Goal: Task Accomplishment & Management: Use online tool/utility

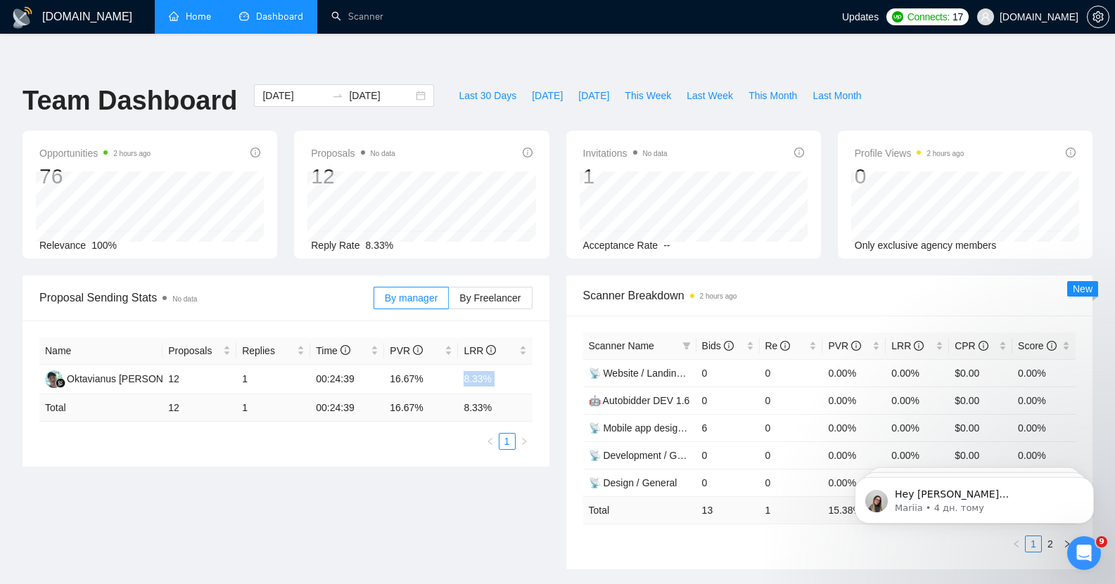
click at [195, 11] on link "Home" at bounding box center [190, 17] width 42 height 12
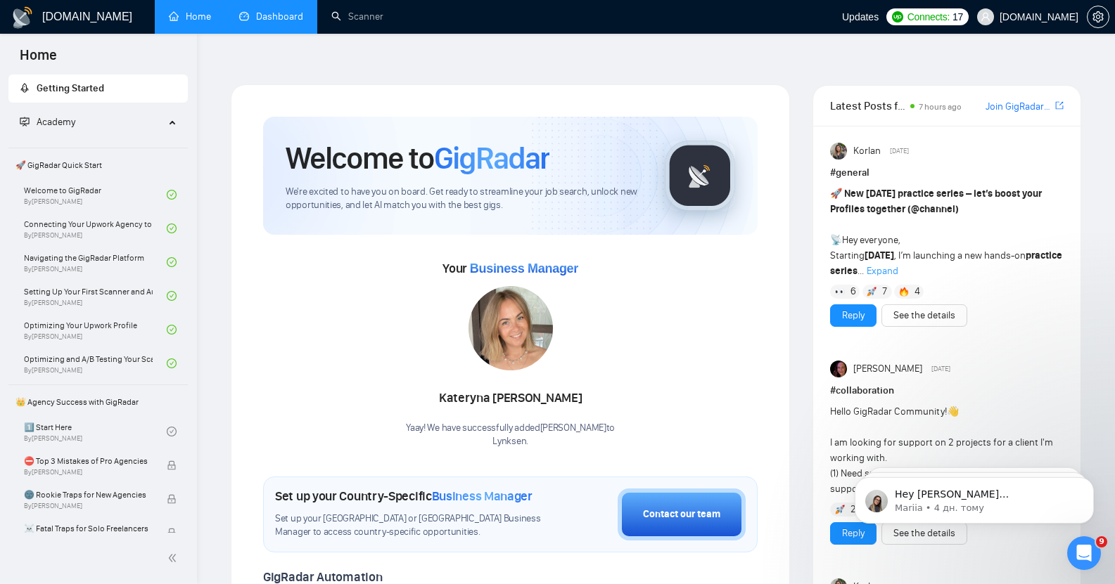
click at [263, 15] on link "Dashboard" at bounding box center [271, 17] width 64 height 12
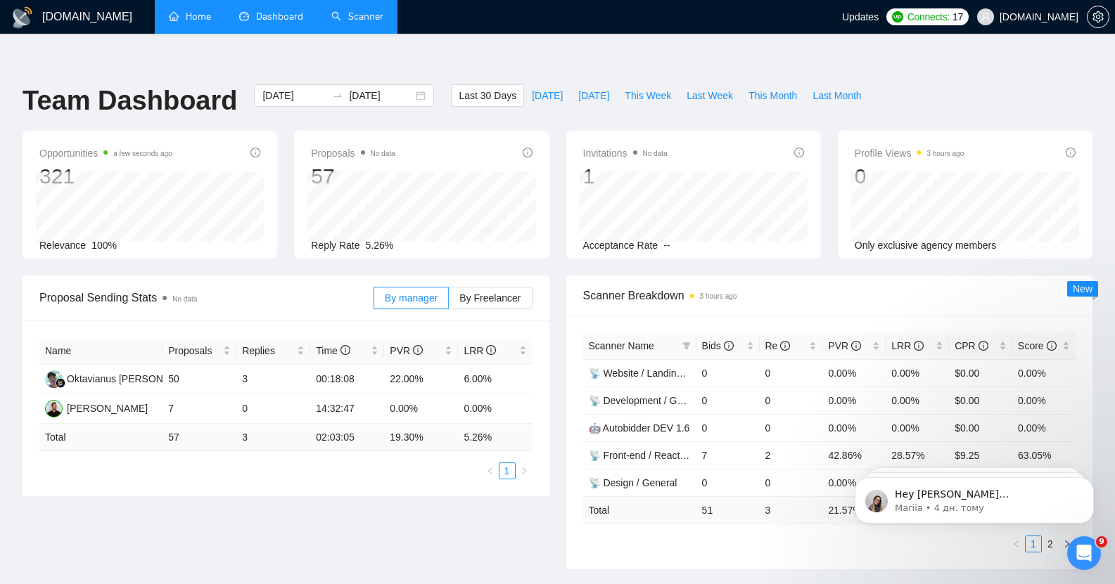
click at [368, 18] on link "Scanner" at bounding box center [357, 17] width 52 height 12
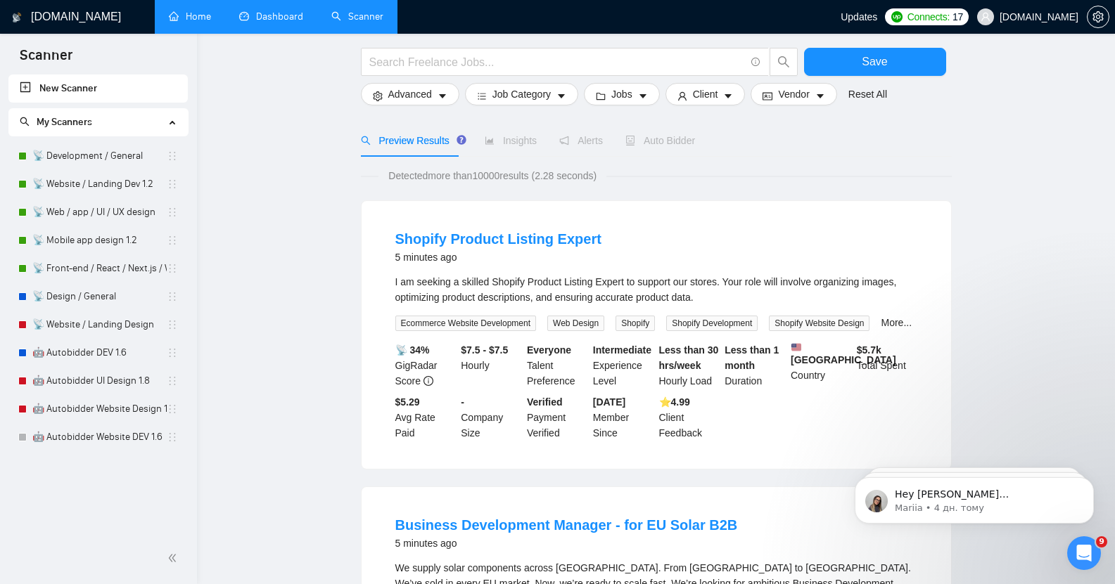
scroll to position [63, 0]
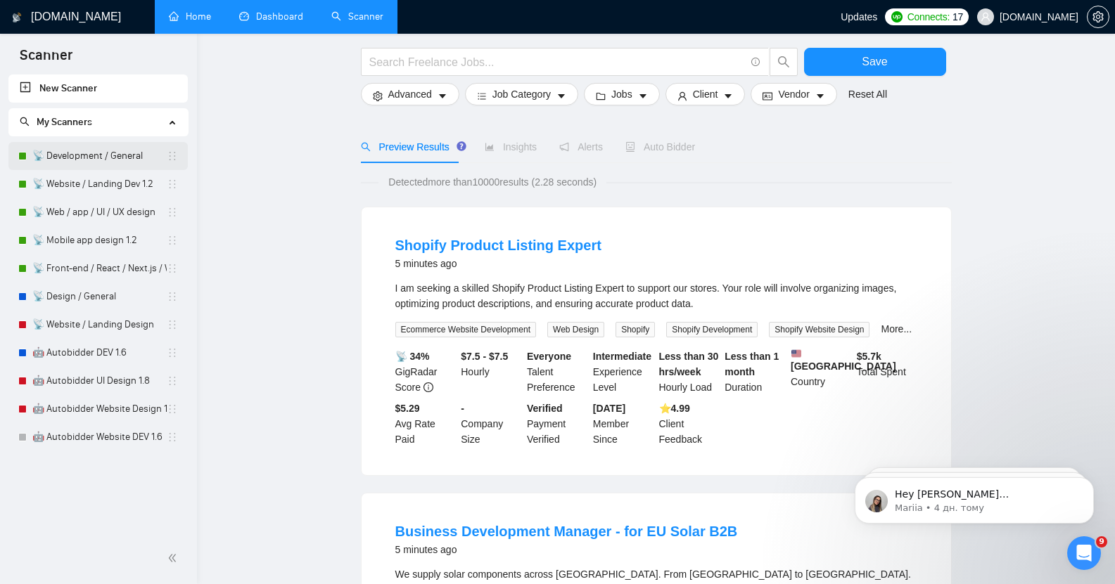
click at [77, 153] on link "📡 Development / General" at bounding box center [99, 156] width 134 height 28
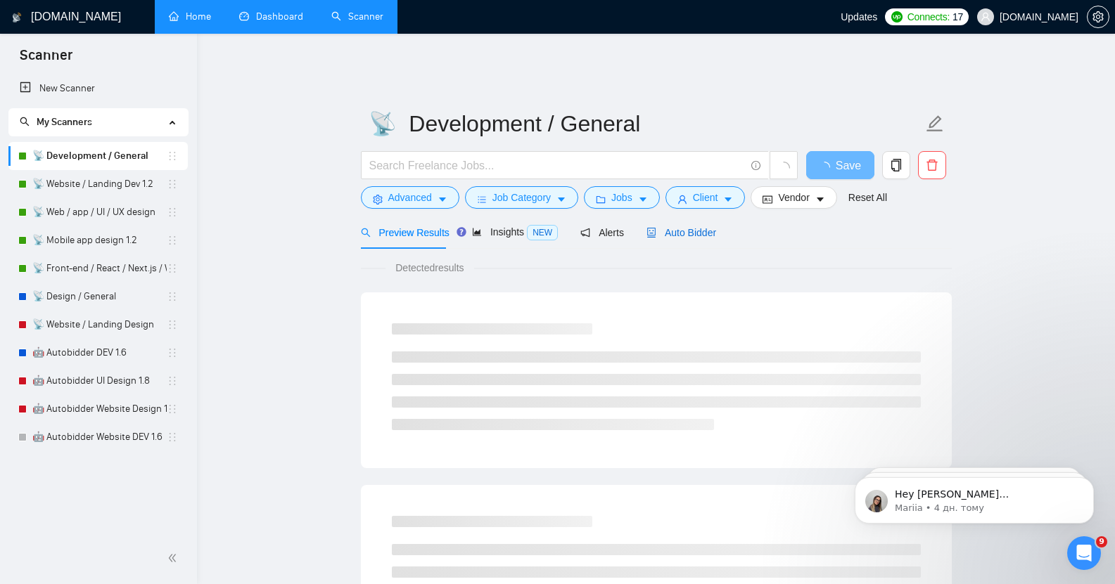
click at [692, 227] on span "Auto Bidder" at bounding box center [681, 232] width 70 height 11
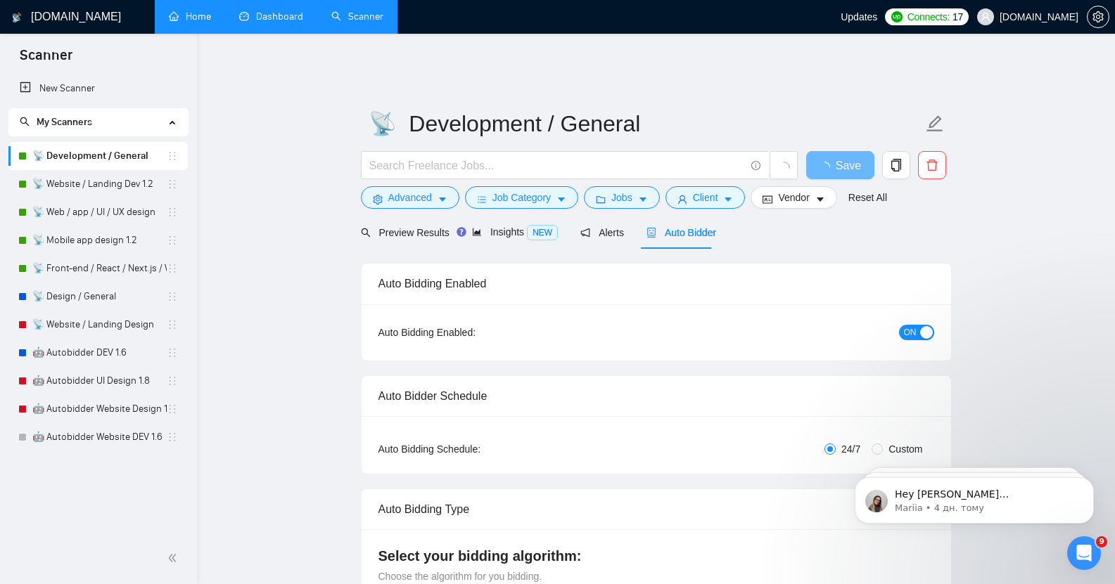
checkbox input "true"
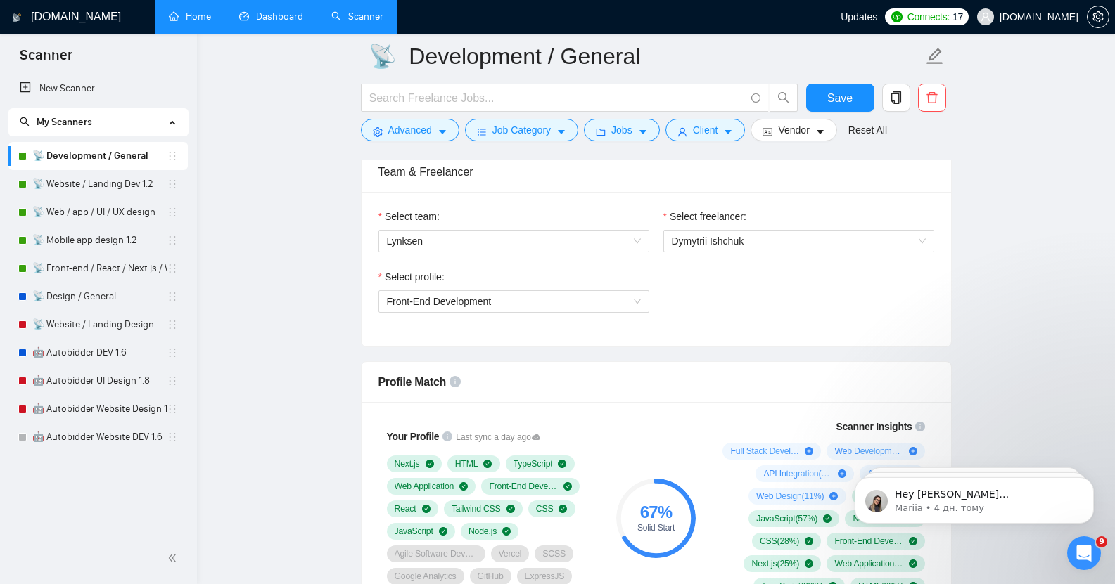
scroll to position [724, 0]
click at [464, 233] on span "Lynksen" at bounding box center [514, 240] width 254 height 21
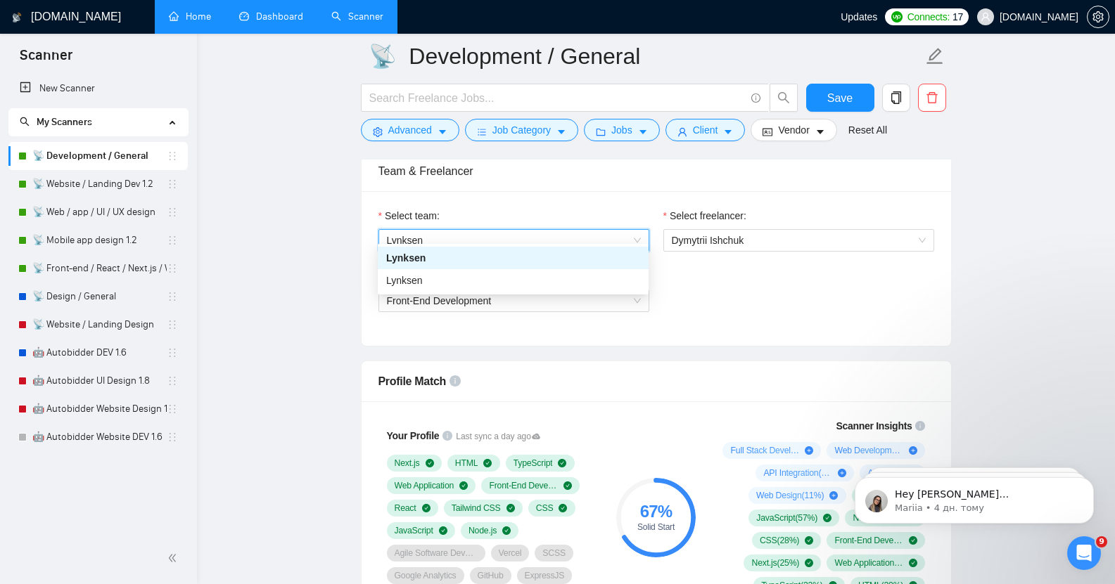
click at [464, 233] on span "Lynksen" at bounding box center [514, 240] width 254 height 21
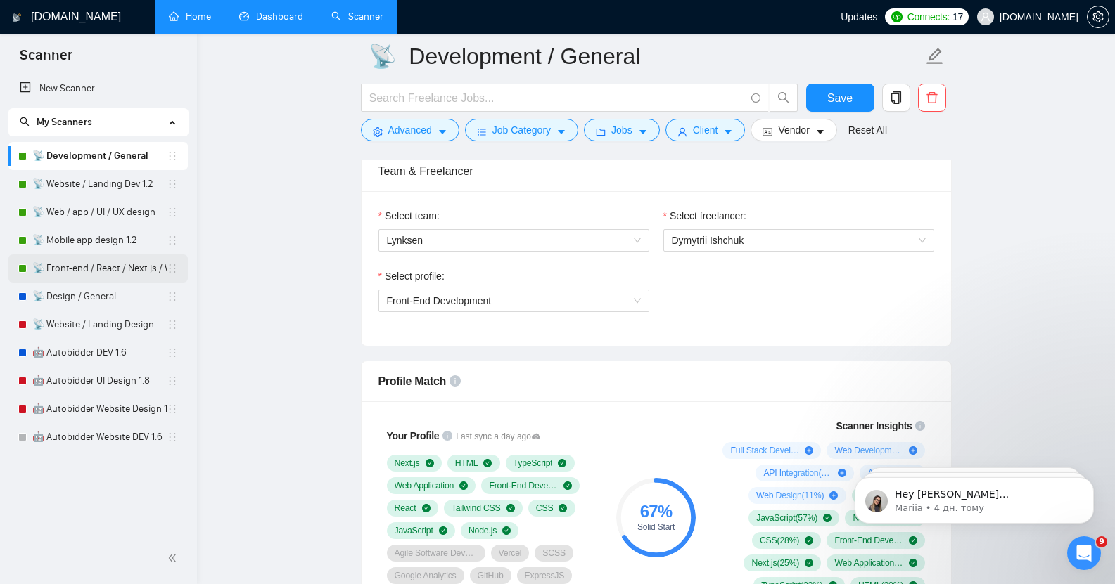
click at [109, 266] on link "📡 Front-end / React / Next.js / WebGL / GSAP" at bounding box center [99, 269] width 134 height 28
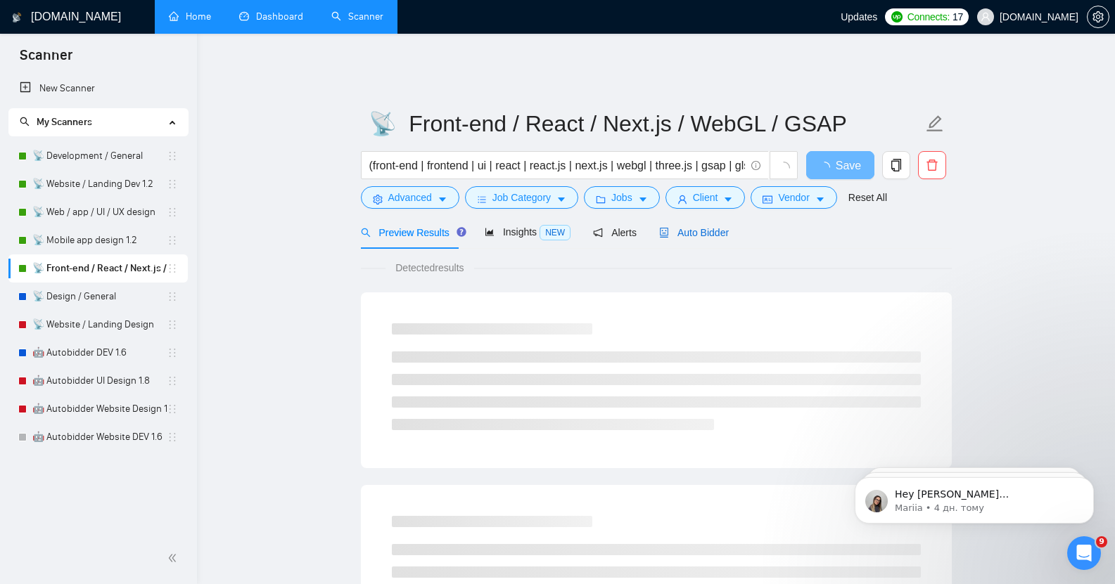
click at [680, 227] on span "Auto Bidder" at bounding box center [694, 232] width 70 height 11
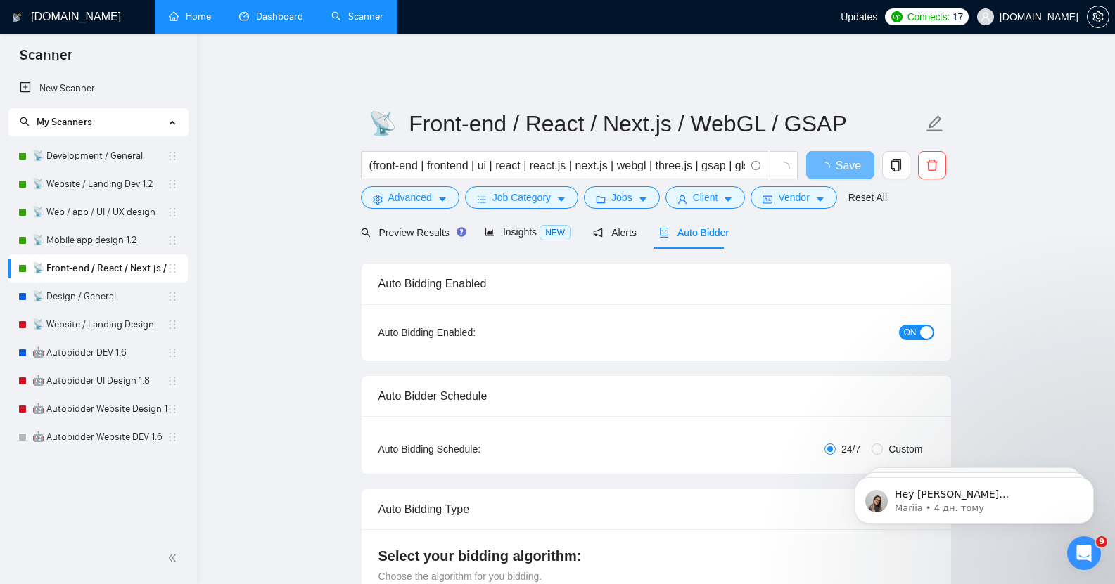
checkbox input "true"
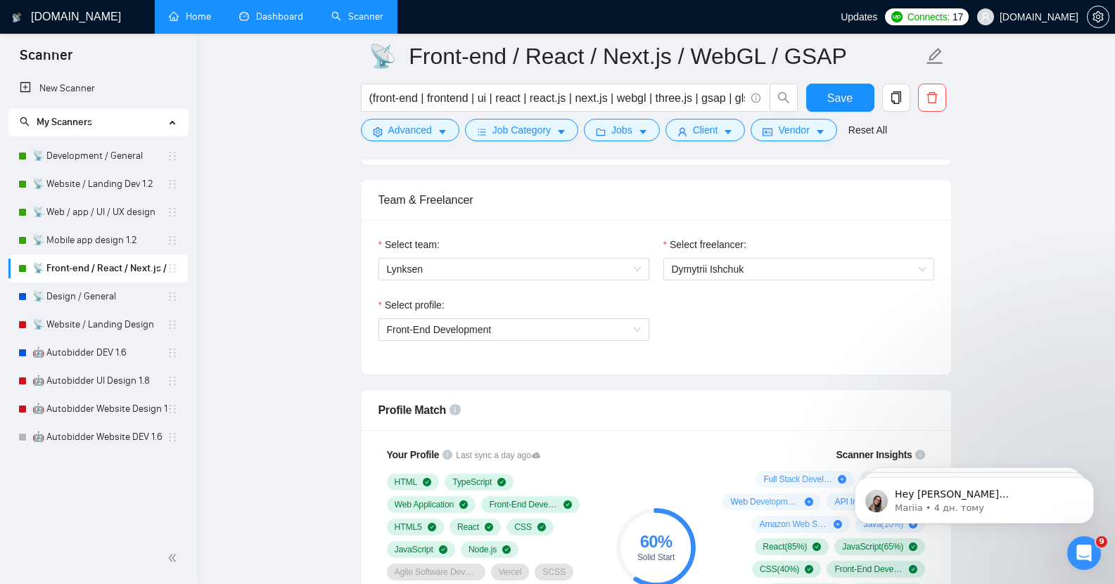
scroll to position [700, 0]
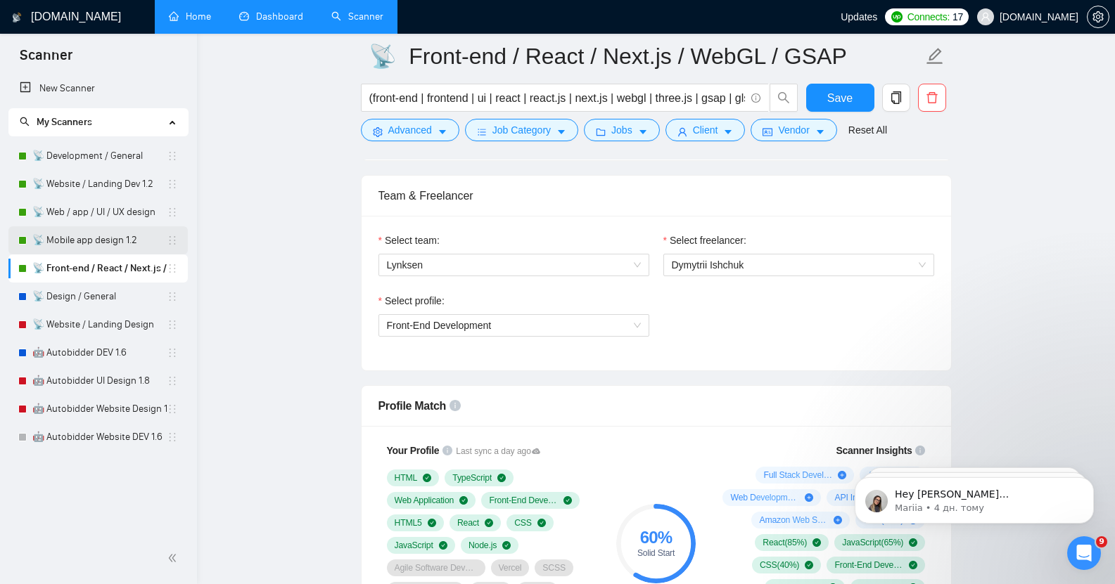
click at [87, 240] on link "📡 Mobile app design 1.2" at bounding box center [99, 240] width 134 height 28
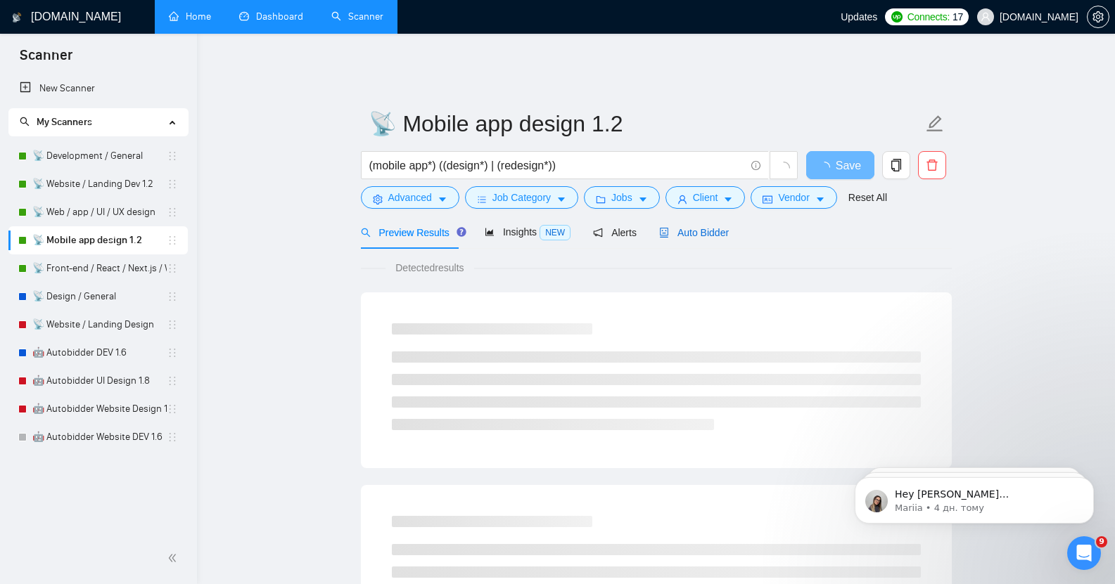
click at [685, 227] on span "Auto Bidder" at bounding box center [694, 232] width 70 height 11
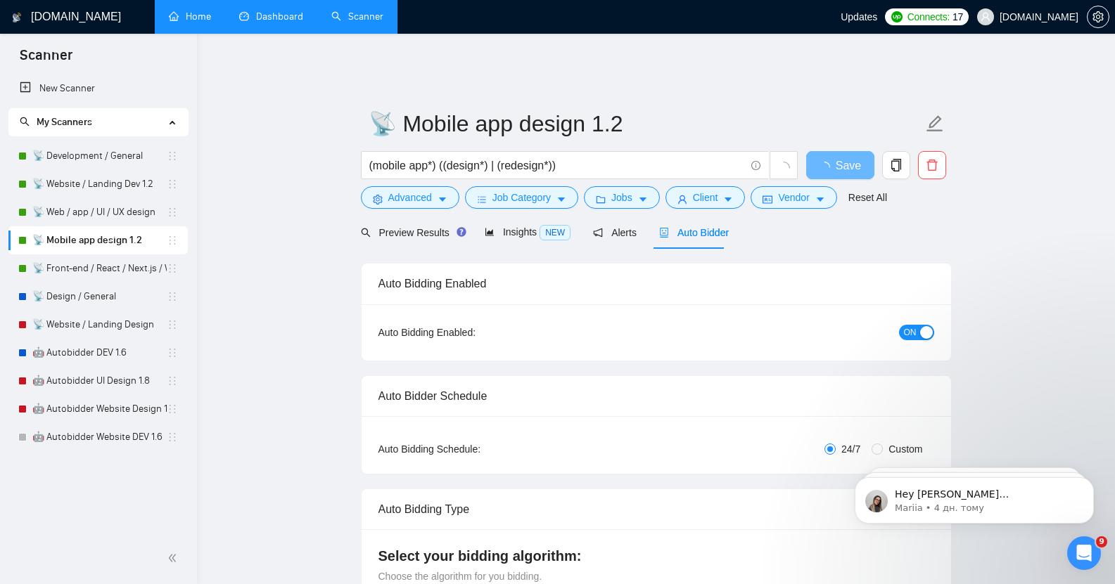
checkbox input "true"
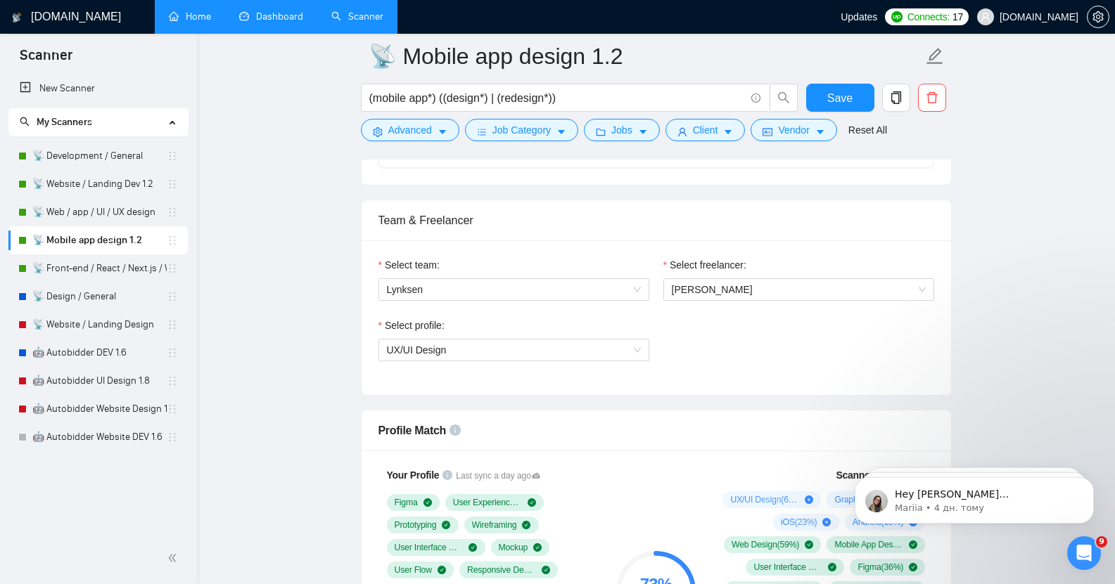
scroll to position [677, 0]
click at [96, 206] on link "📡 Web / app / UI / UX design" at bounding box center [99, 212] width 134 height 28
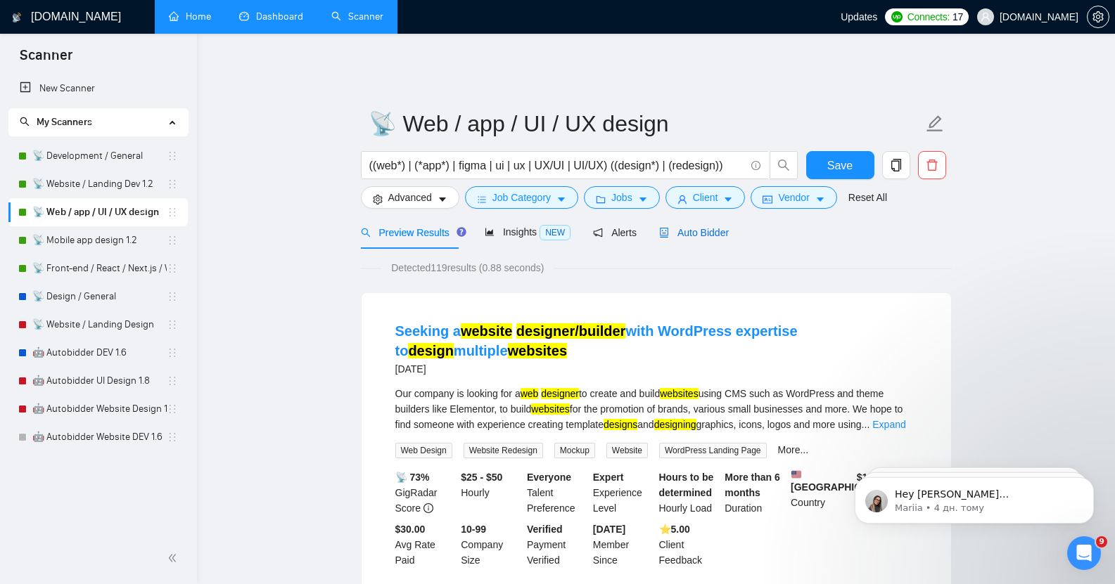
click at [700, 227] on span "Auto Bidder" at bounding box center [694, 232] width 70 height 11
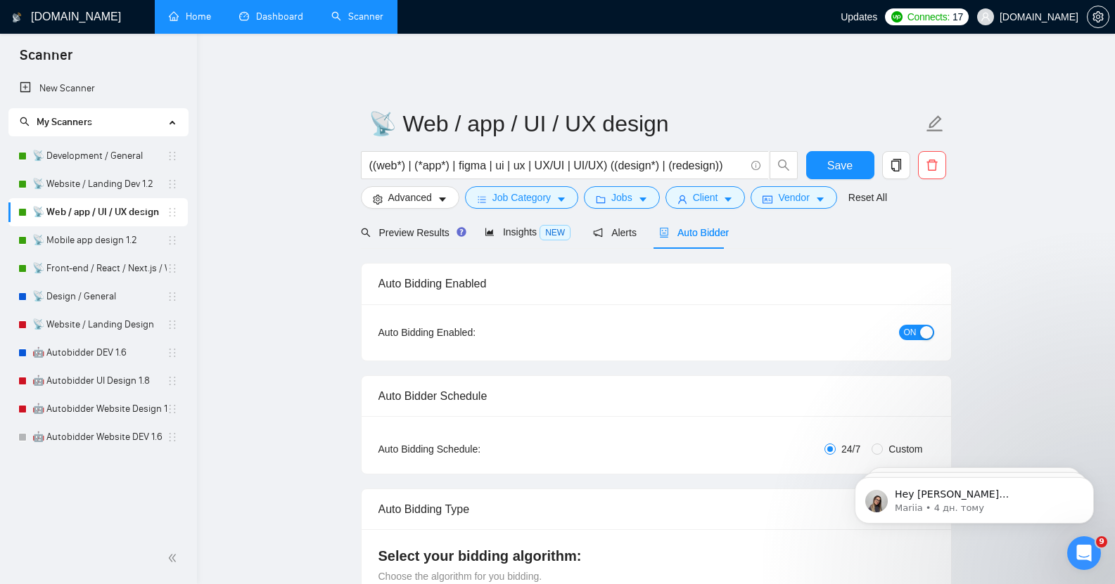
radio input "false"
radio input "true"
checkbox input "true"
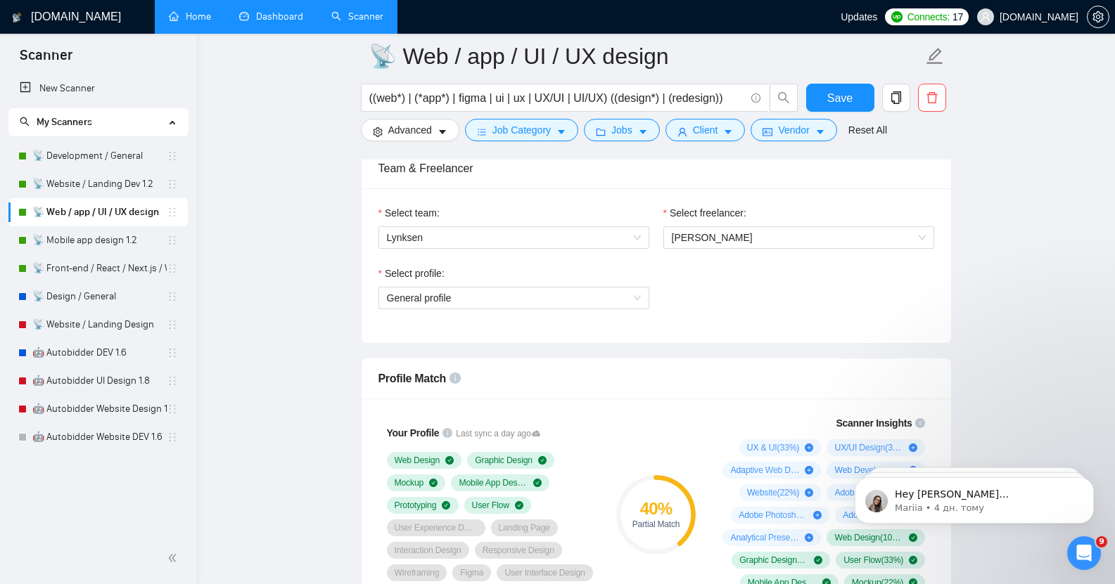
scroll to position [902, 0]
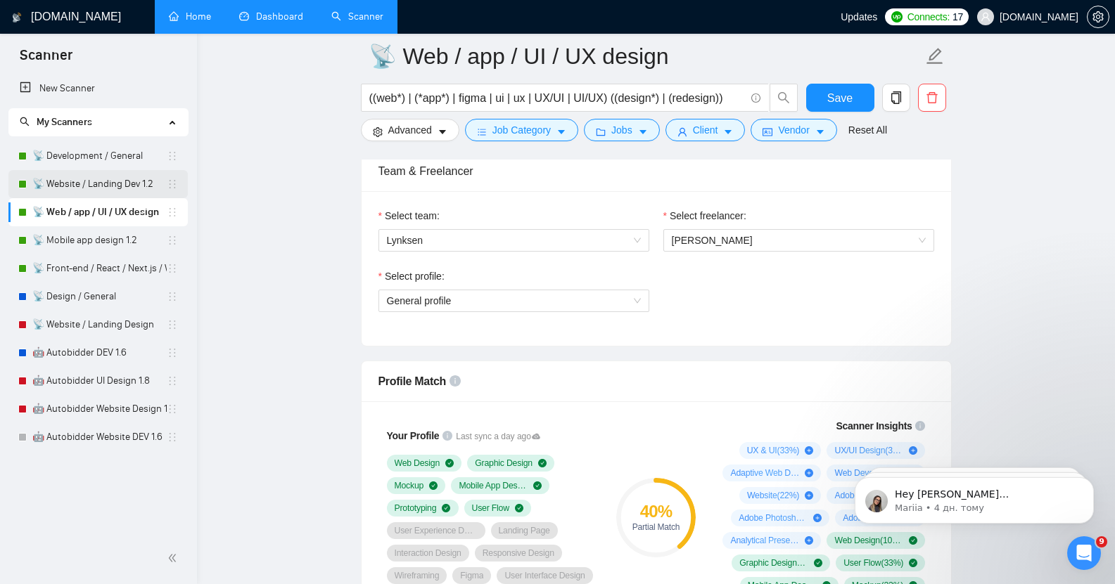
click at [90, 174] on link "📡 Website / Landing Dev 1.2" at bounding box center [99, 184] width 134 height 28
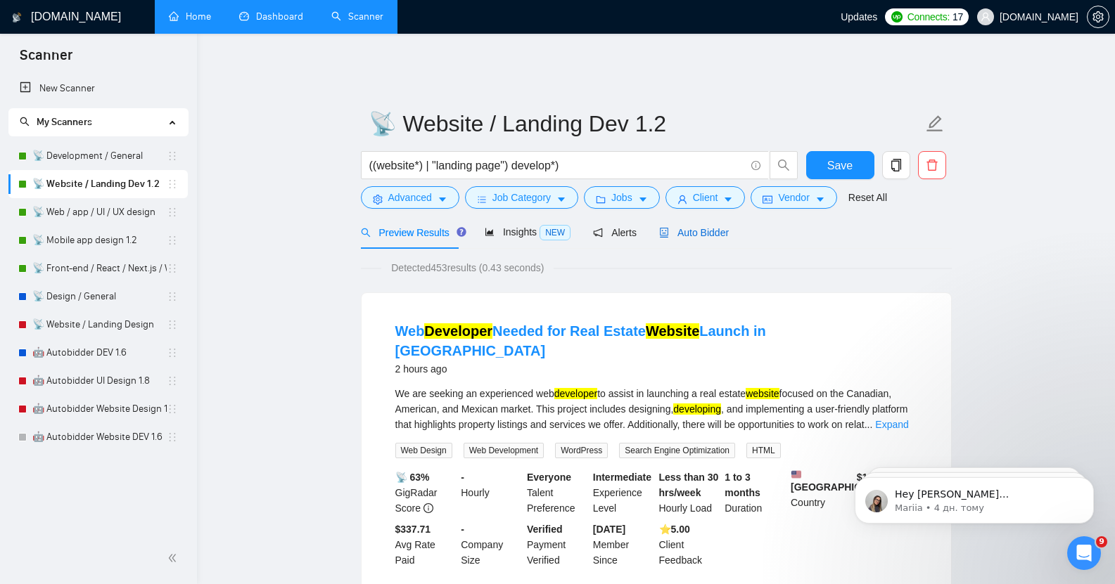
click at [682, 227] on span "Auto Bidder" at bounding box center [694, 232] width 70 height 11
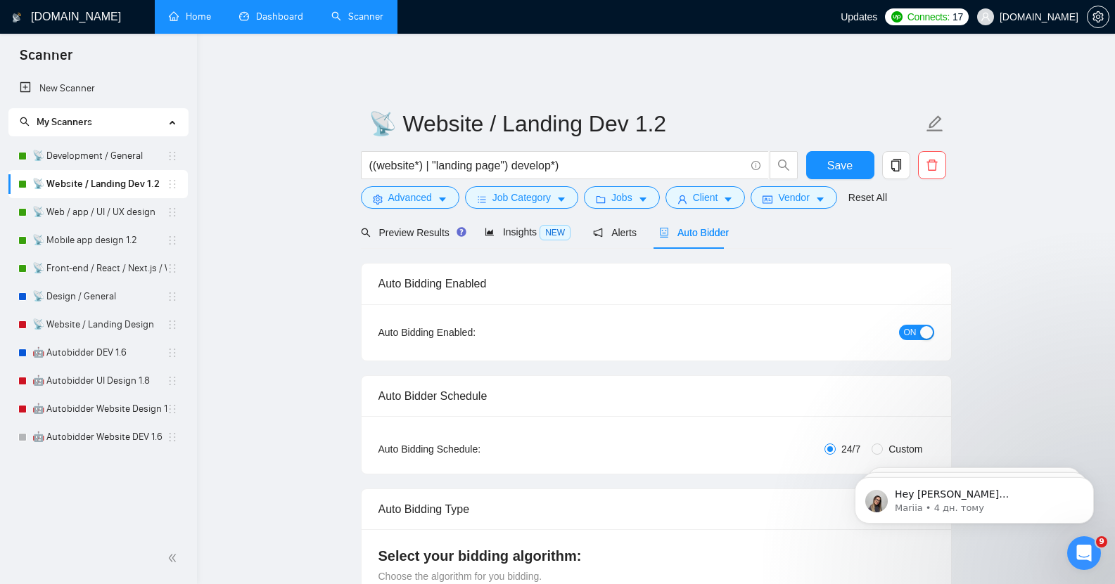
checkbox input "true"
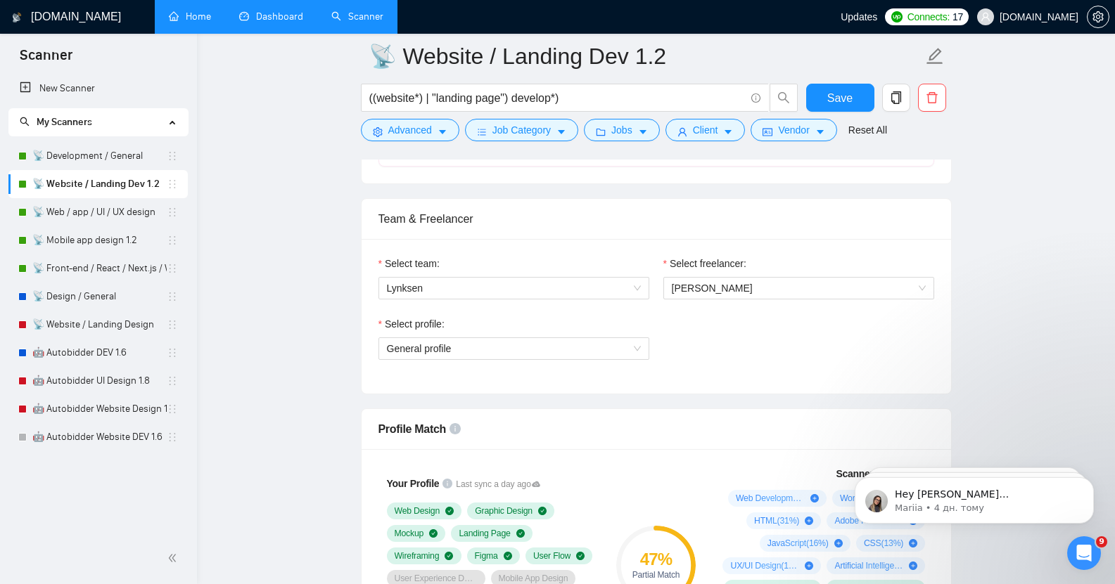
scroll to position [672, 0]
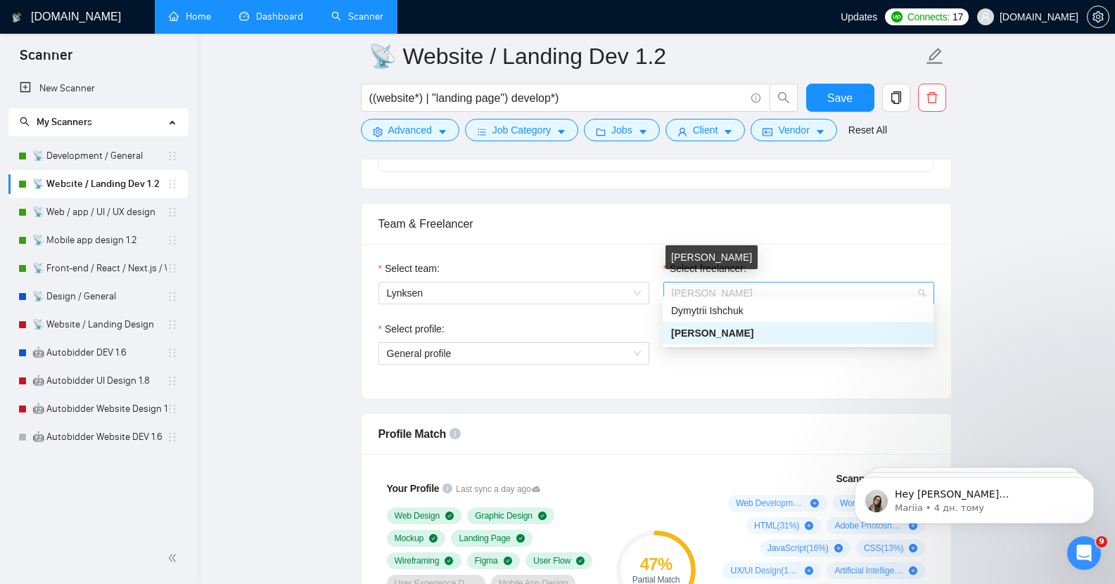
click at [736, 288] on span "[PERSON_NAME]" at bounding box center [712, 293] width 81 height 11
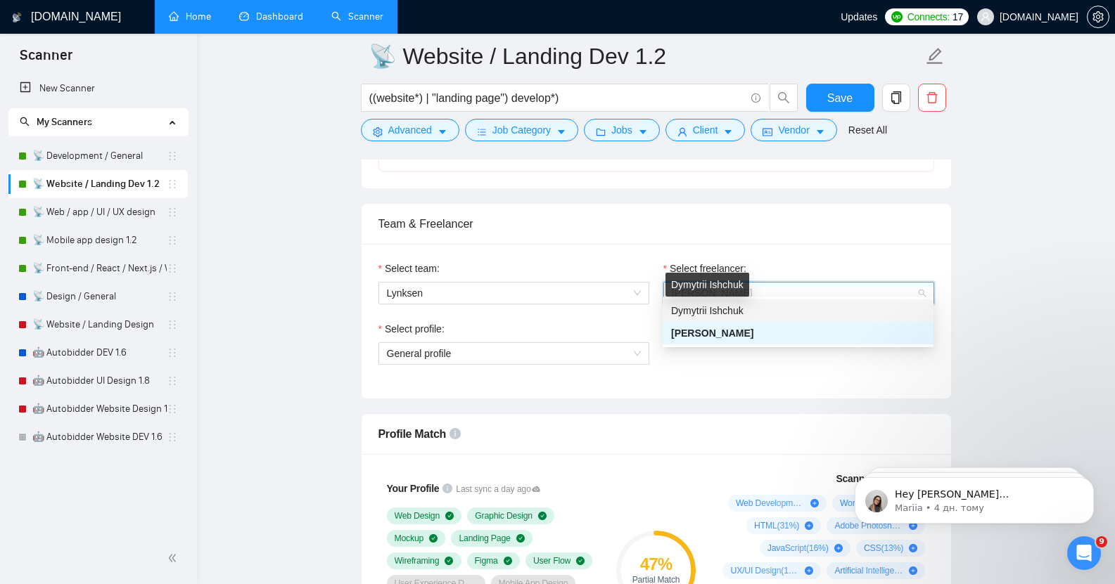
click at [712, 312] on span "Dymytrii Ishchuk" at bounding box center [707, 310] width 72 height 11
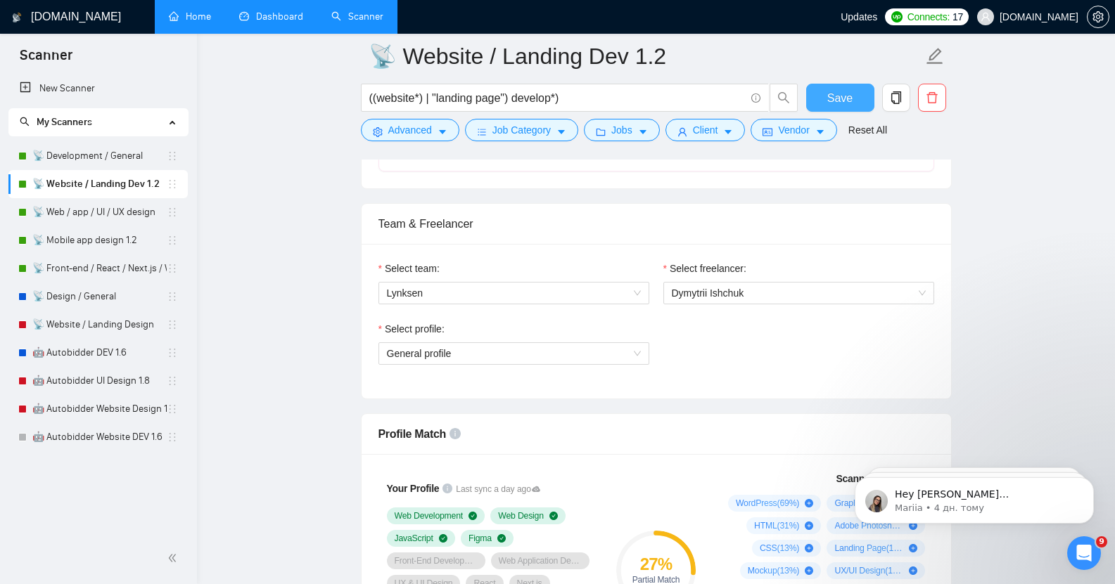
click at [842, 102] on span "Save" at bounding box center [839, 98] width 25 height 18
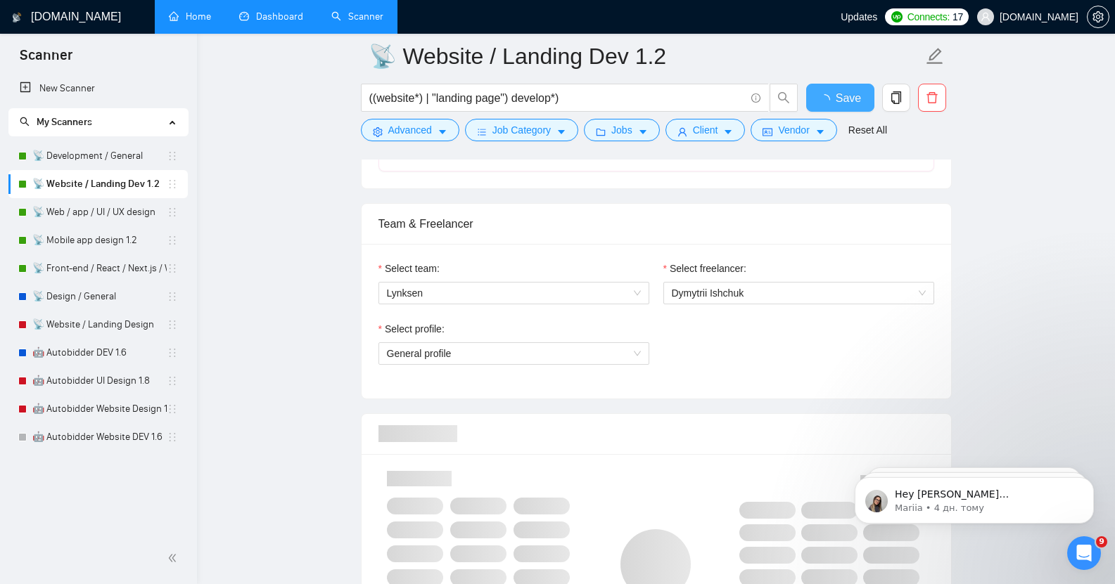
checkbox input "true"
